Goal: Transaction & Acquisition: Purchase product/service

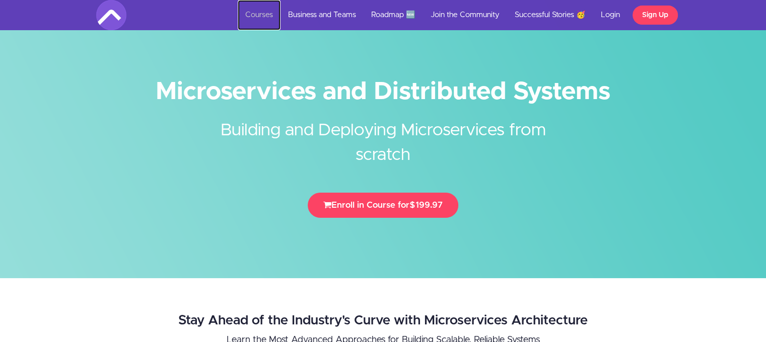
drag, startPoint x: 0, startPoint y: 0, endPoint x: 253, endPoint y: 13, distance: 253.6
click at [253, 13] on link "Courses" at bounding box center [259, 15] width 43 height 30
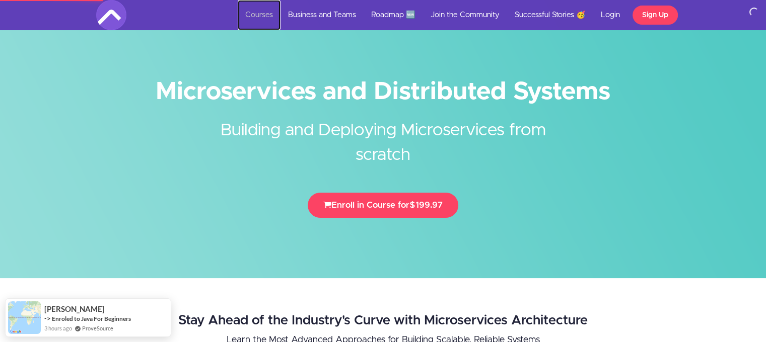
click at [269, 21] on link "Courses" at bounding box center [259, 15] width 43 height 30
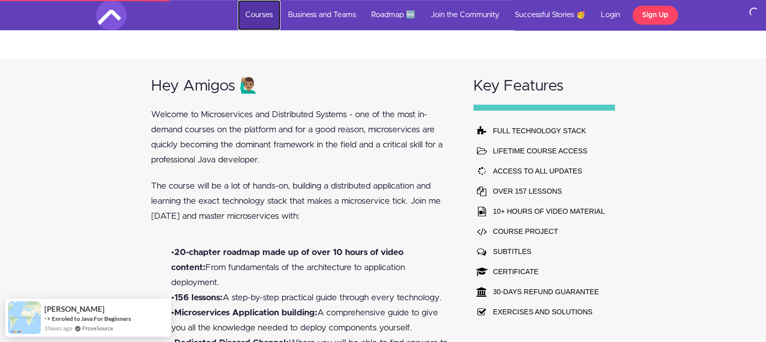
scroll to position [717, 0]
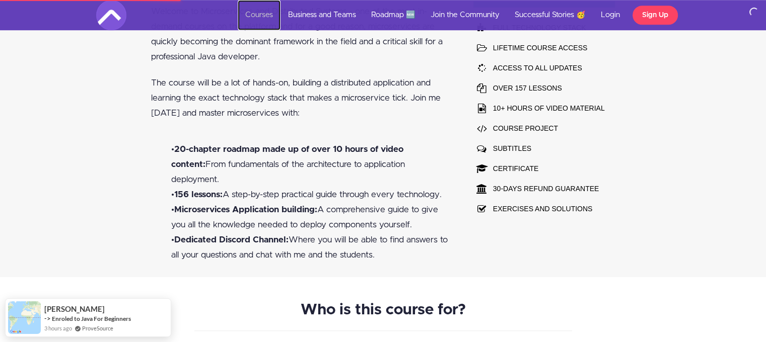
click at [257, 7] on link "Courses" at bounding box center [259, 15] width 43 height 30
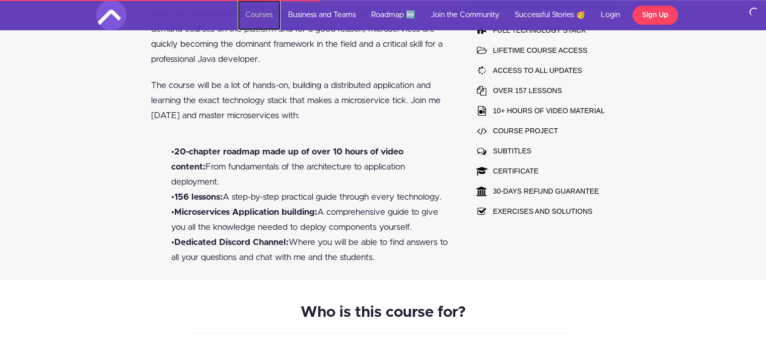
click at [268, 18] on link "Courses" at bounding box center [259, 15] width 43 height 30
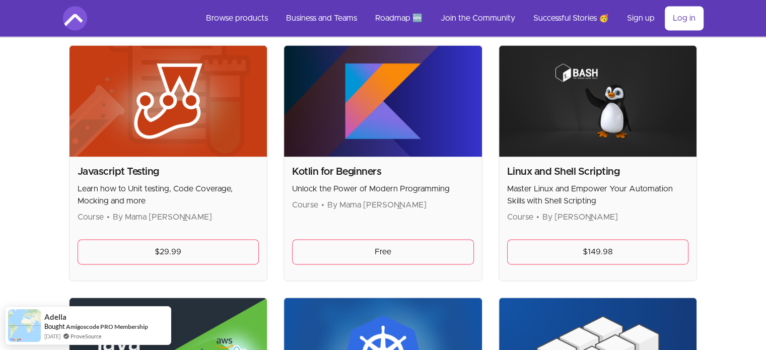
scroll to position [1272, 0]
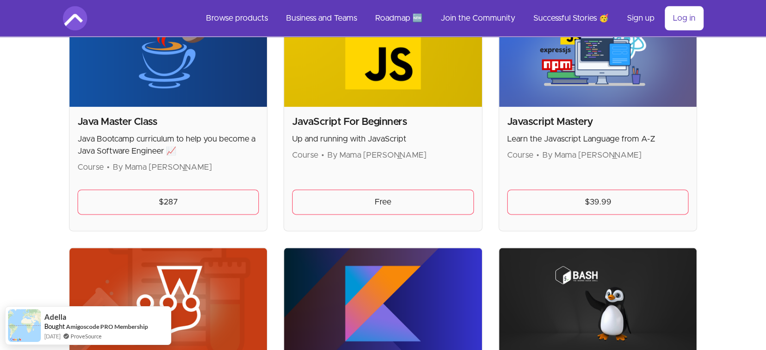
drag, startPoint x: 143, startPoint y: 124, endPoint x: 143, endPoint y: 167, distance: 42.3
click at [143, 167] on div "Java Master Class Java Bootcamp curriculum to help you become a Java Software E…" at bounding box center [169, 144] width 182 height 58
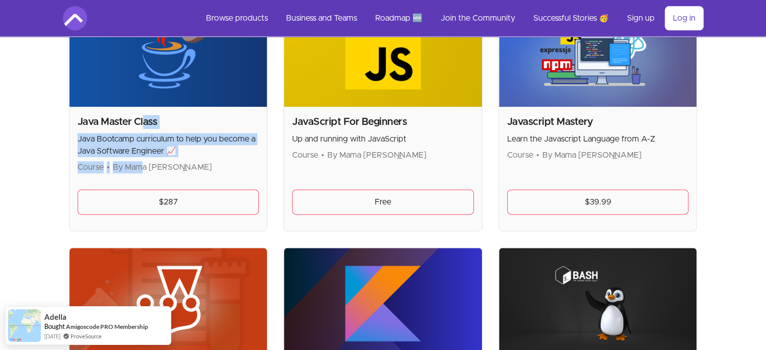
click at [143, 167] on span "By Mama [PERSON_NAME]" at bounding box center [162, 167] width 99 height 8
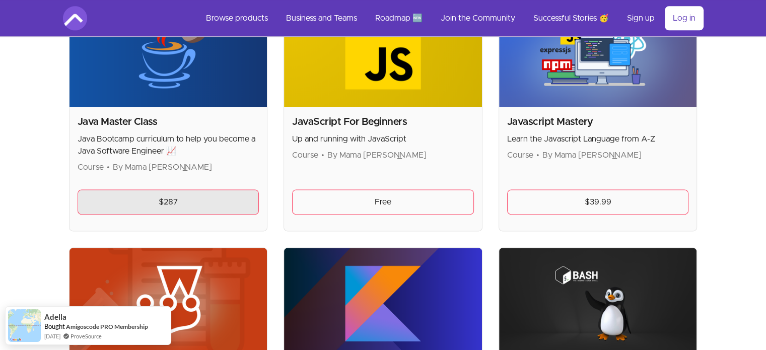
click at [158, 211] on link "$287" at bounding box center [169, 201] width 182 height 25
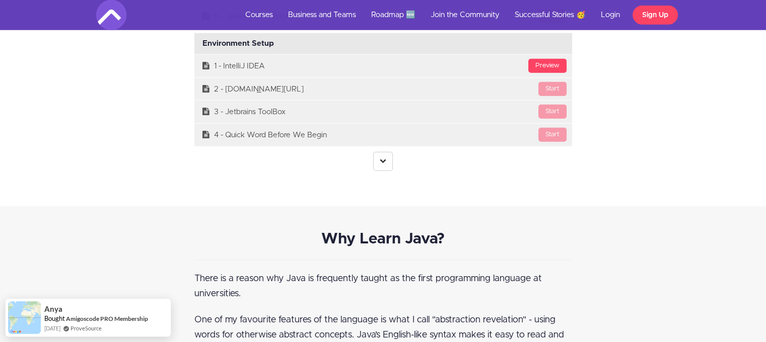
scroll to position [2860, 0]
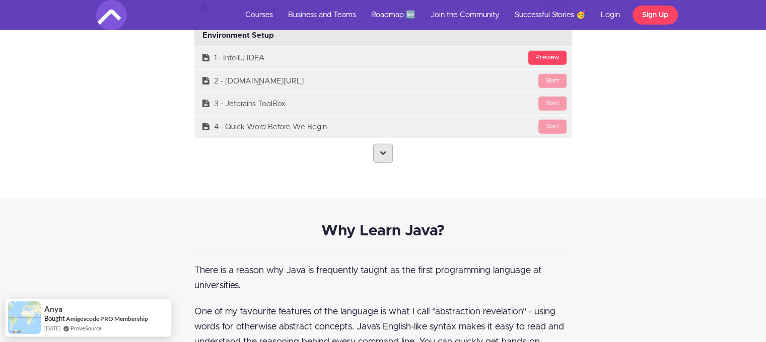
click at [390, 147] on link at bounding box center [383, 153] width 20 height 19
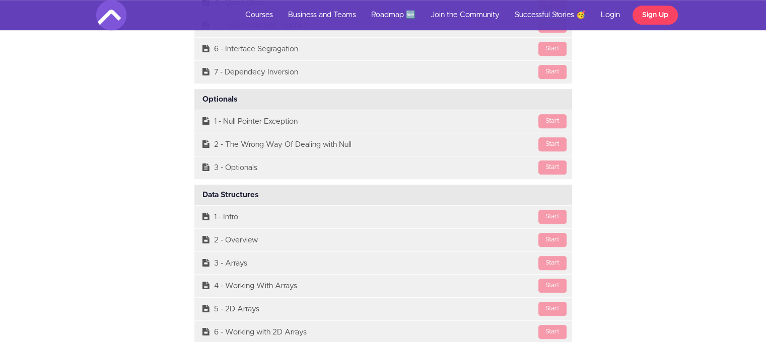
scroll to position [8338, 0]
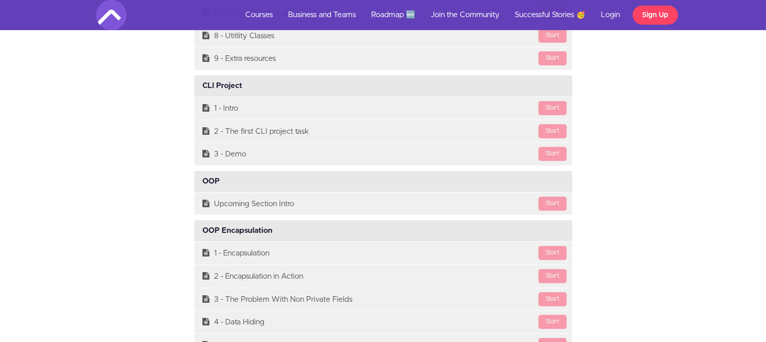
scroll to position [7240, 0]
